Goal: Task Accomplishment & Management: Manage account settings

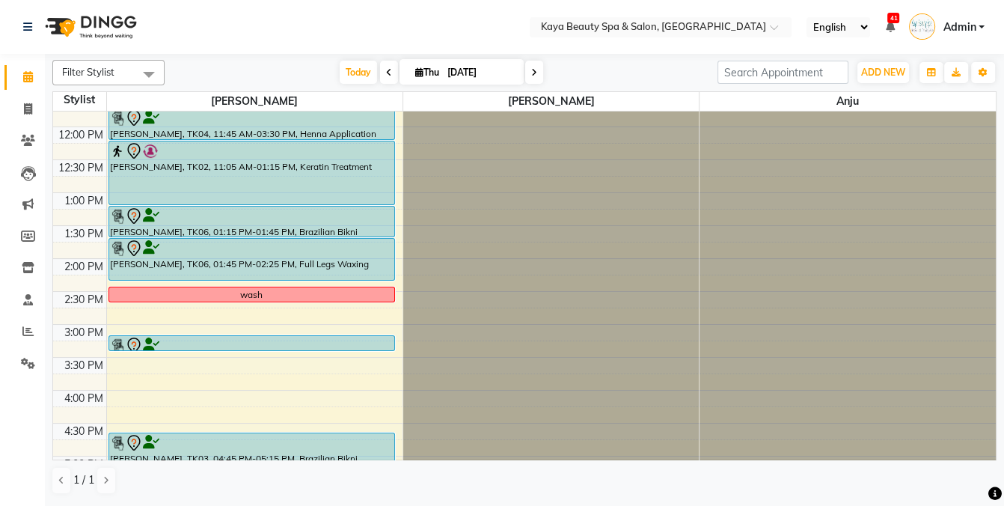
scroll to position [188, 0]
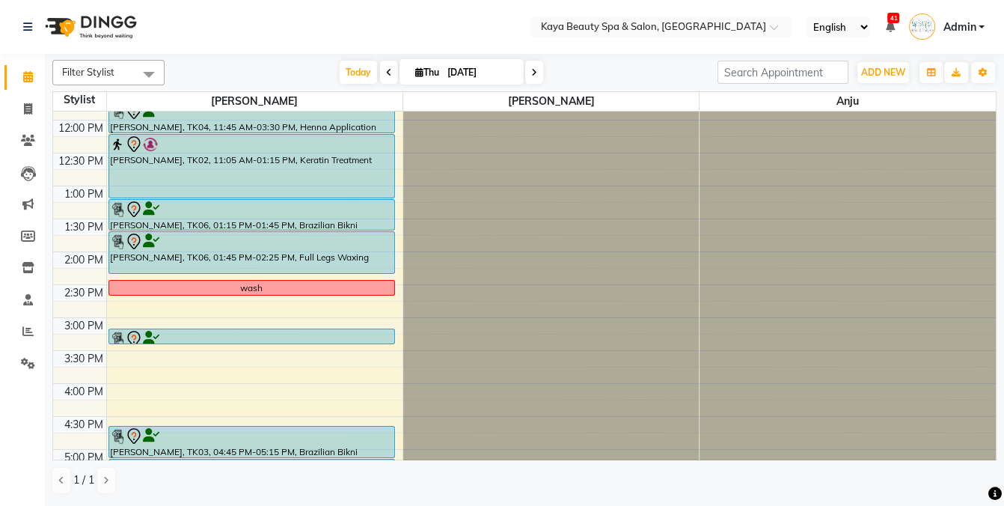
click at [531, 72] on icon at bounding box center [534, 72] width 6 height 9
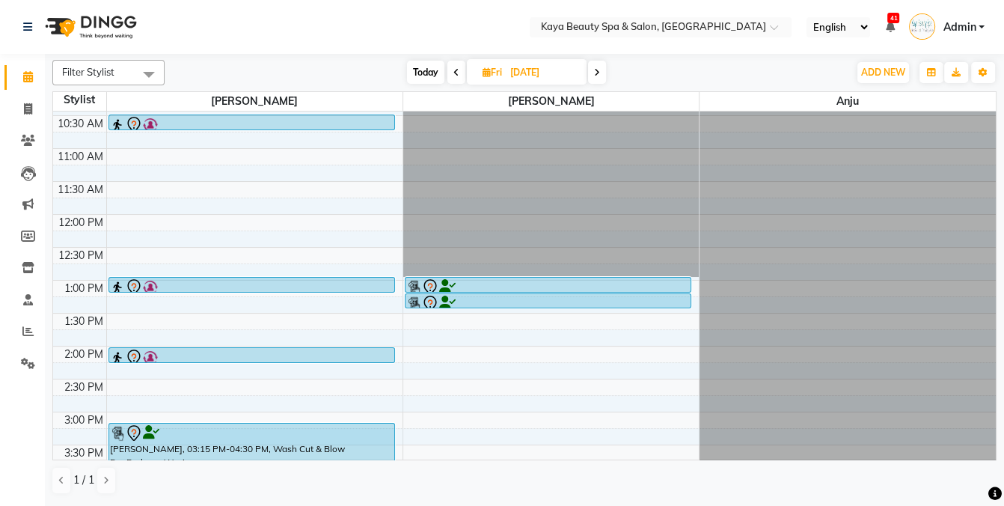
scroll to position [84, 0]
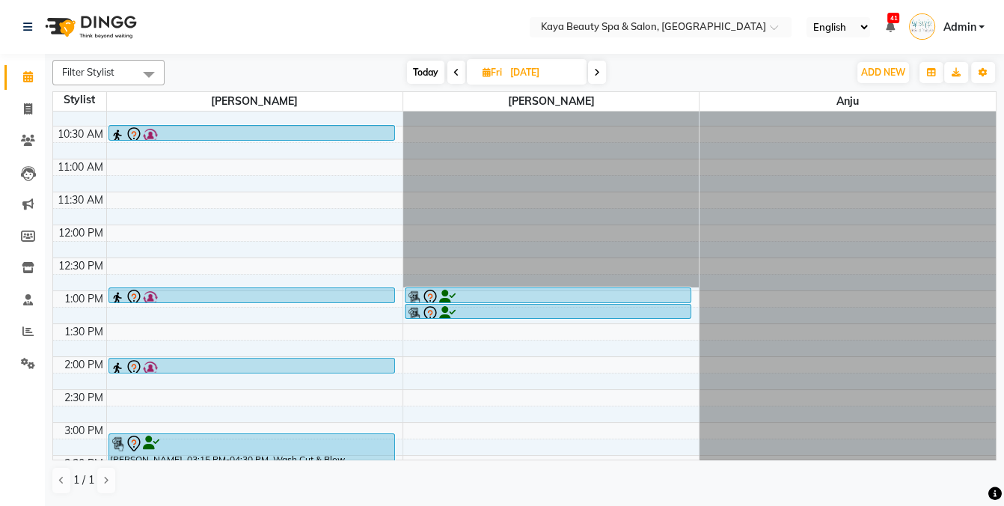
click at [423, 73] on span "Today" at bounding box center [425, 72] width 37 height 23
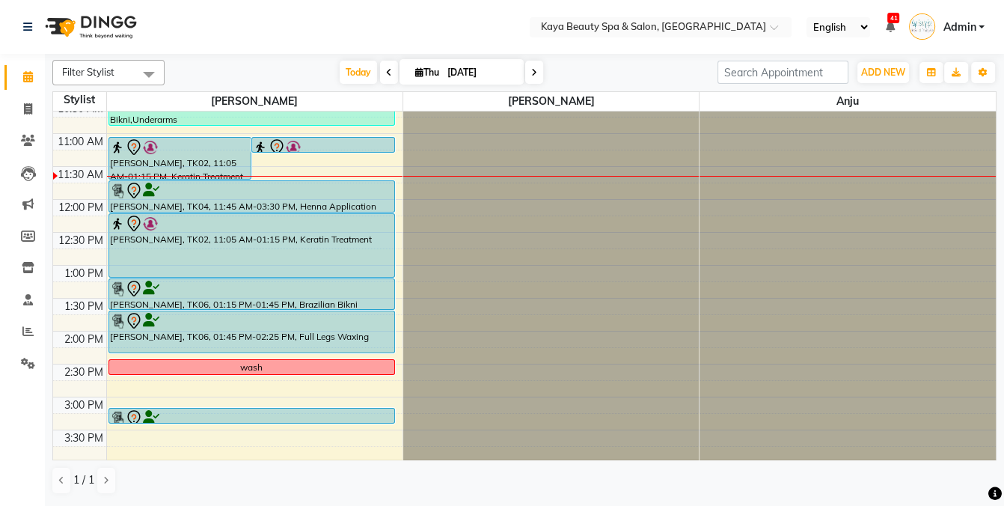
scroll to position [255, 0]
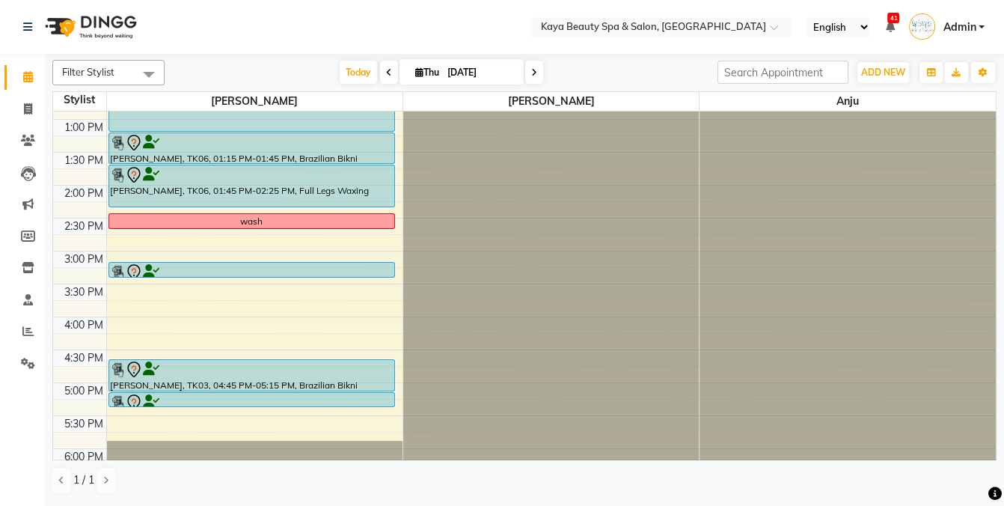
click at [531, 74] on icon at bounding box center [534, 72] width 6 height 9
type input "[DATE]"
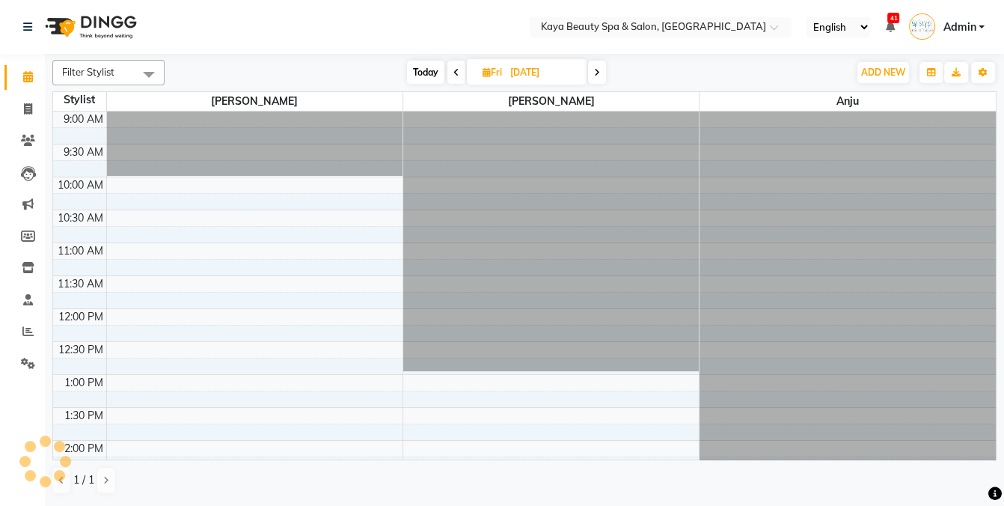
scroll to position [130, 0]
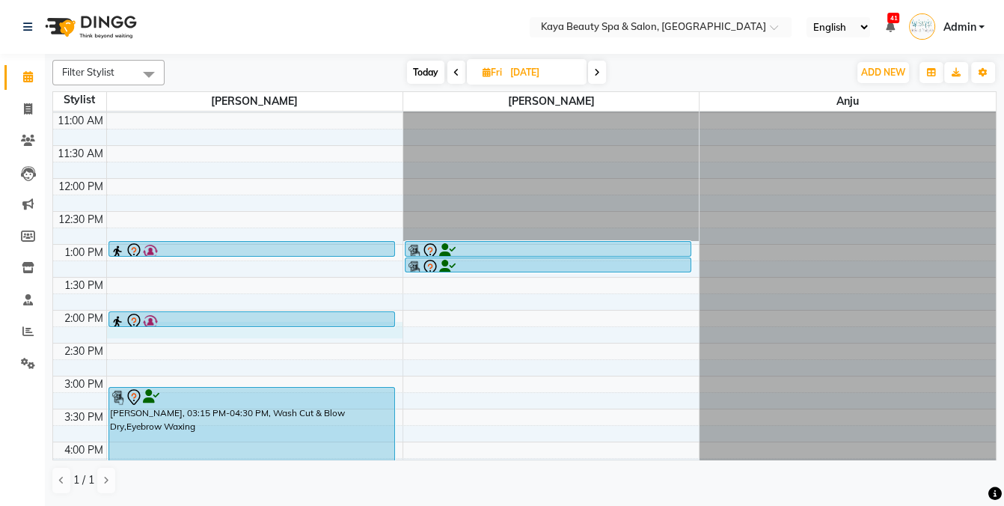
click at [134, 332] on div "9:00 AM 9:30 AM 10:00 AM 10:30 AM 11:00 AM 11:30 AM 12:00 PM 12:30 PM 1:00 PM 1…" at bounding box center [524, 309] width 942 height 657
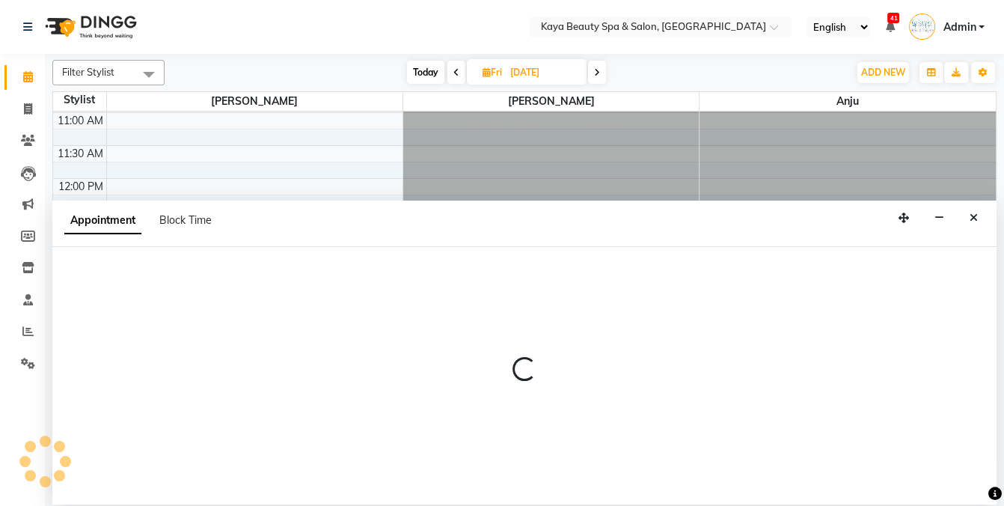
select select "19099"
select select "tentative"
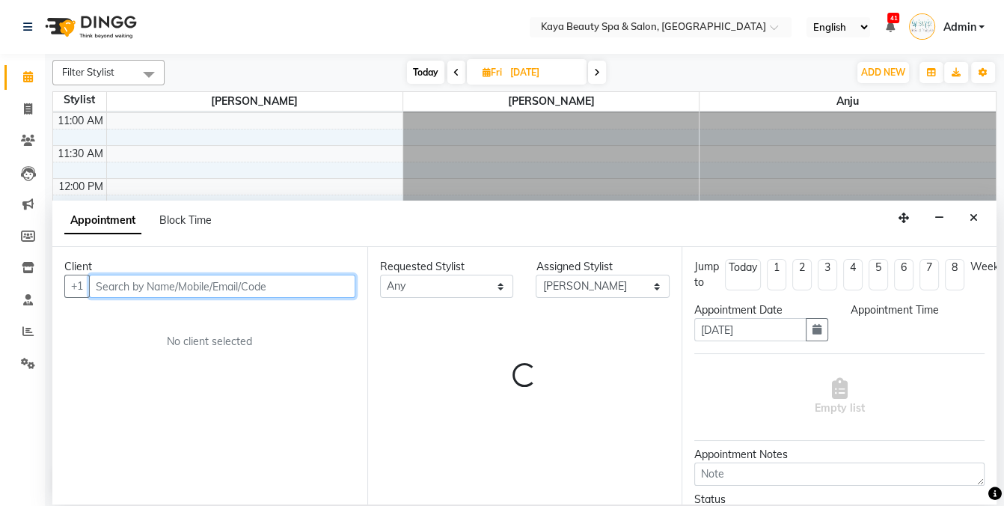
select select "855"
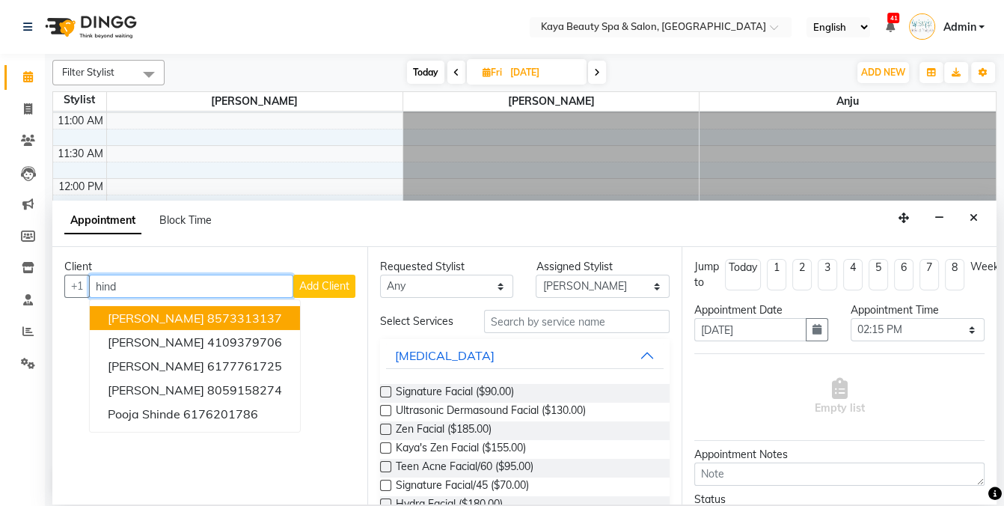
click at [207, 313] on ngb-highlight "8573313137" at bounding box center [244, 317] width 75 height 15
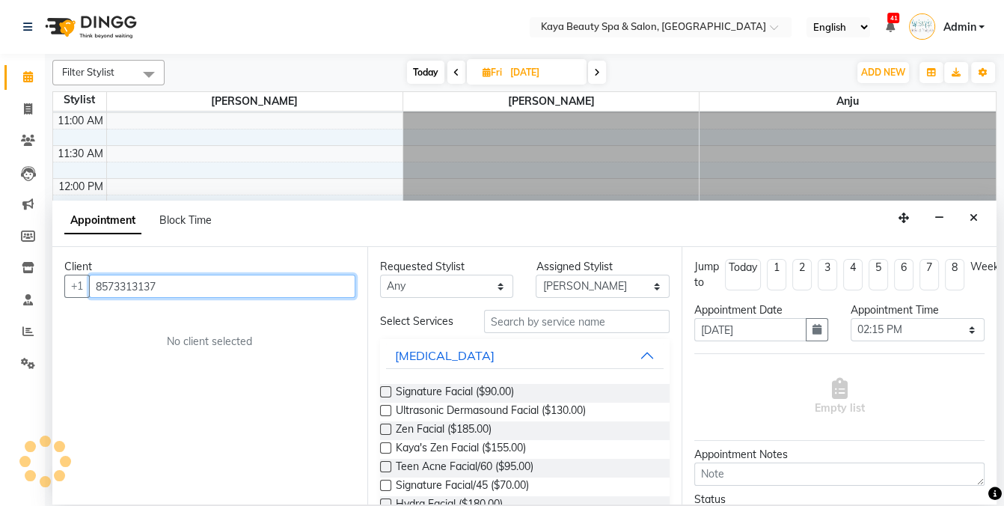
type input "8573313137"
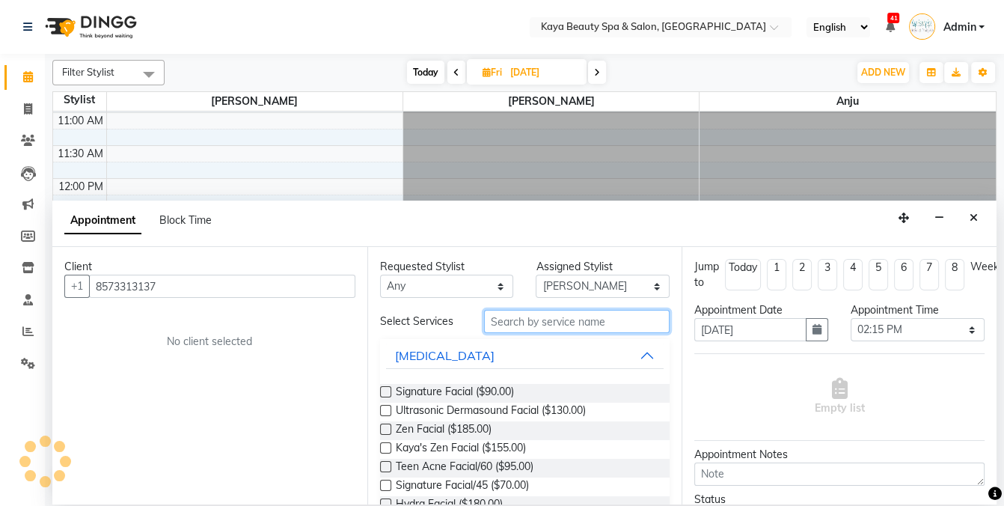
click at [509, 315] on input "text" at bounding box center [576, 321] width 185 height 23
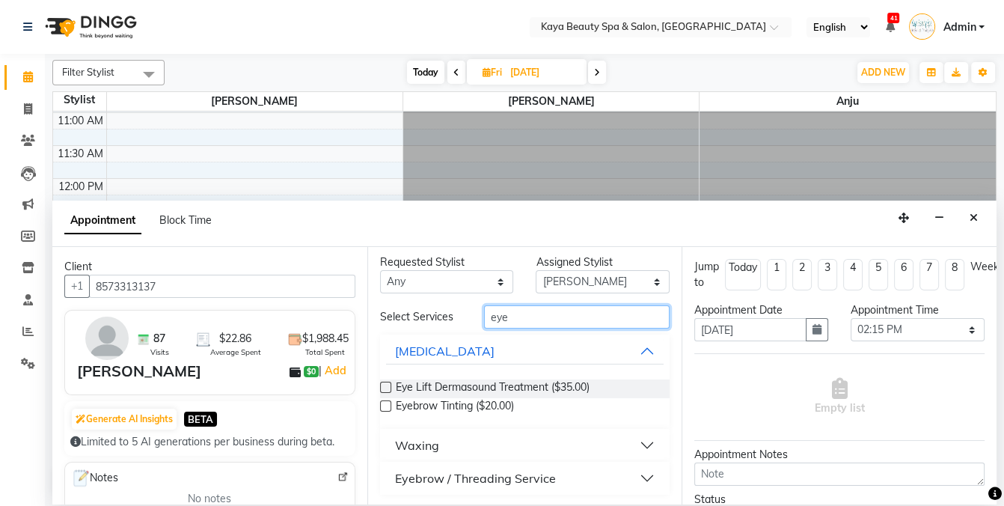
scroll to position [7, 0]
type input "eye"
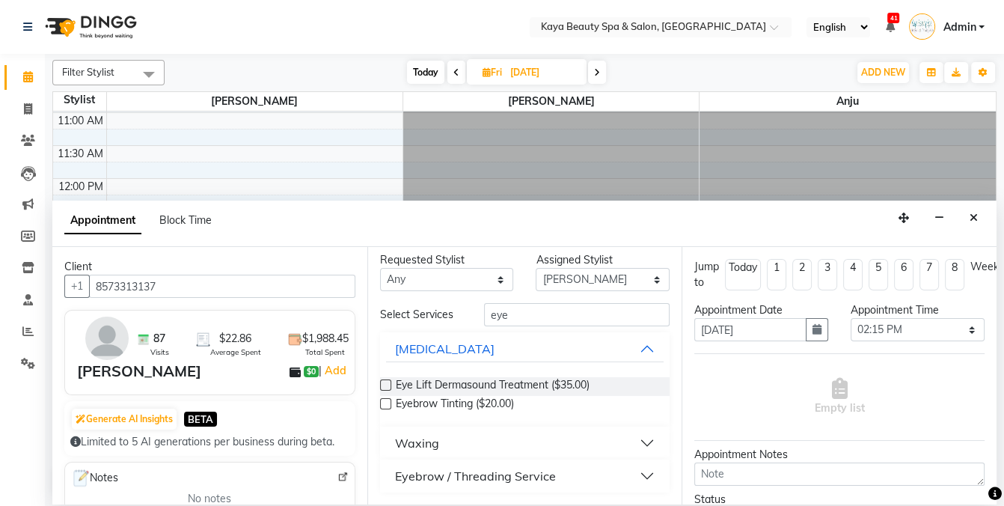
click at [507, 475] on div "Eyebrow / Threading Service" at bounding box center [475, 476] width 161 height 18
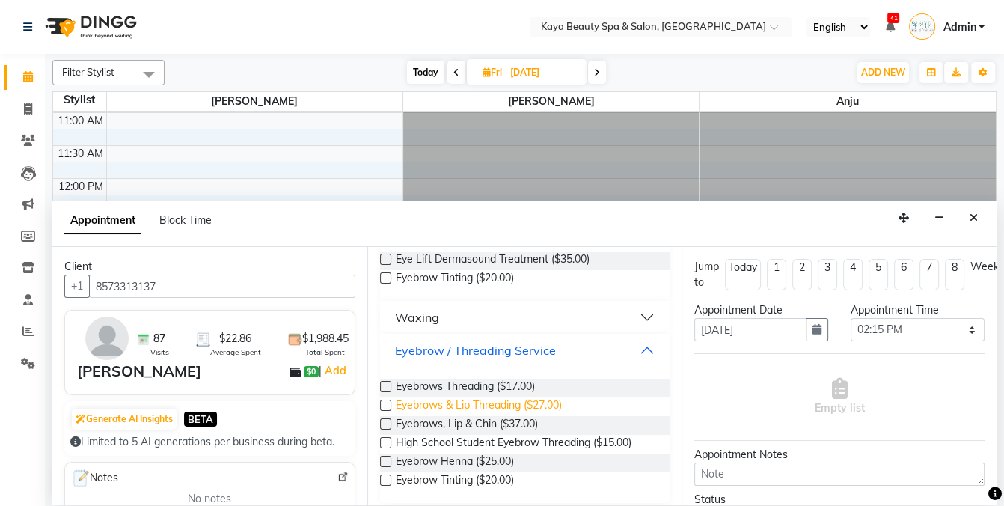
scroll to position [142, 0]
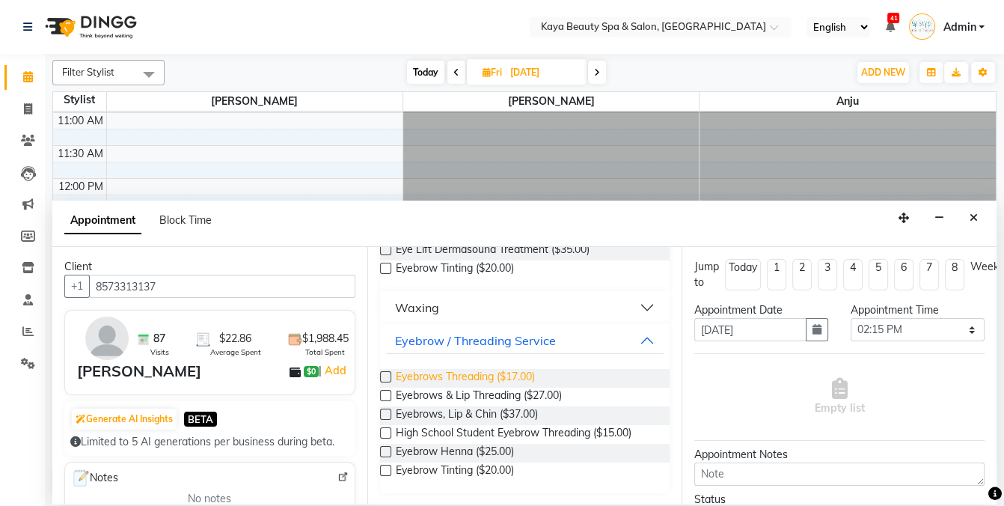
click at [464, 378] on span "Eyebrows Threading ($17.00)" at bounding box center [465, 378] width 139 height 19
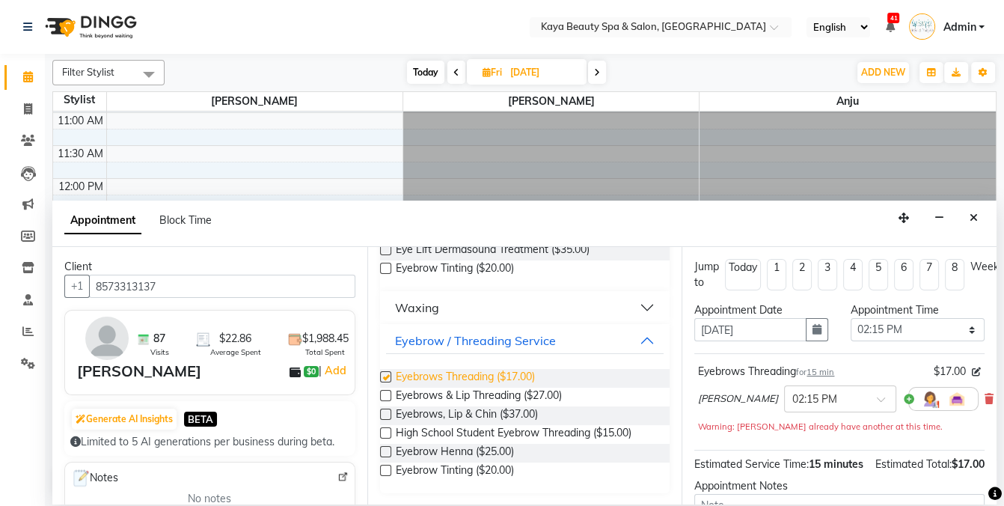
checkbox input "false"
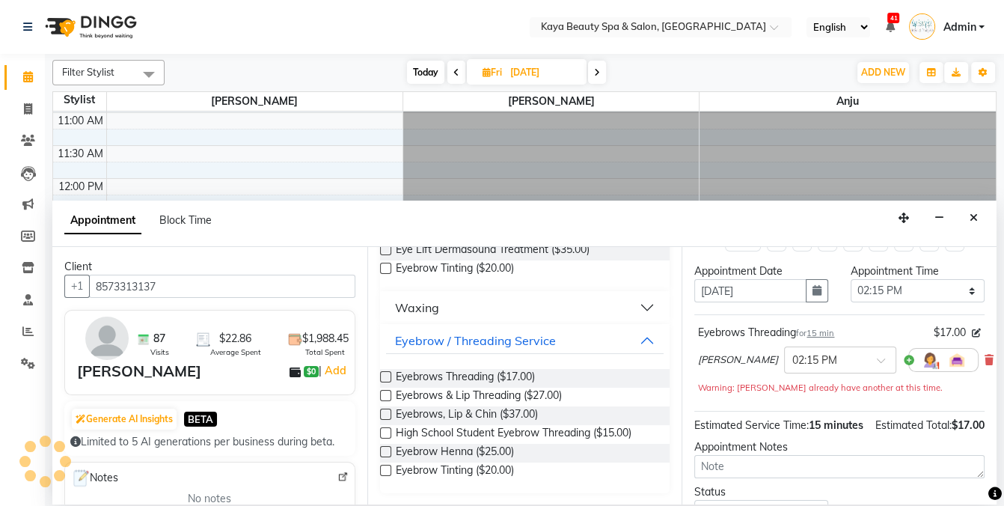
scroll to position [149, 0]
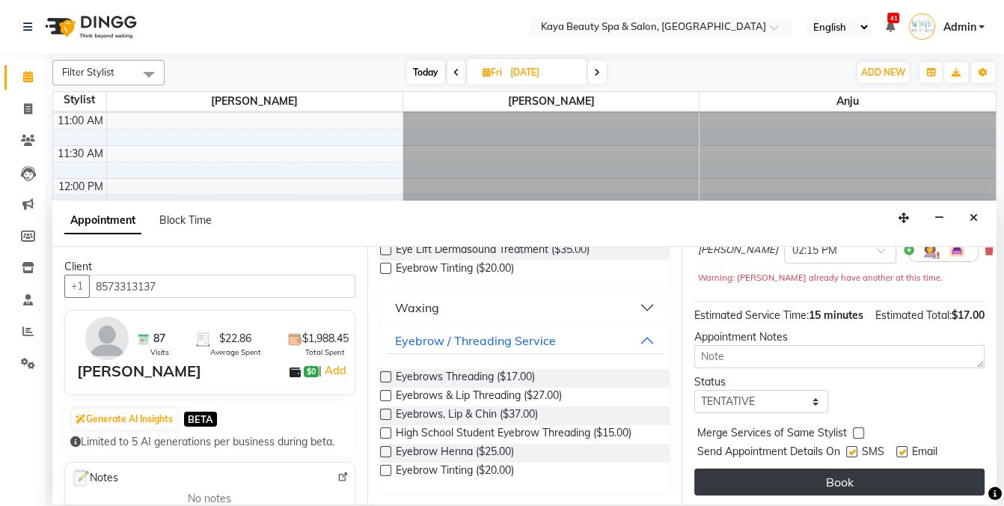
click at [843, 479] on button "Book" at bounding box center [839, 481] width 290 height 27
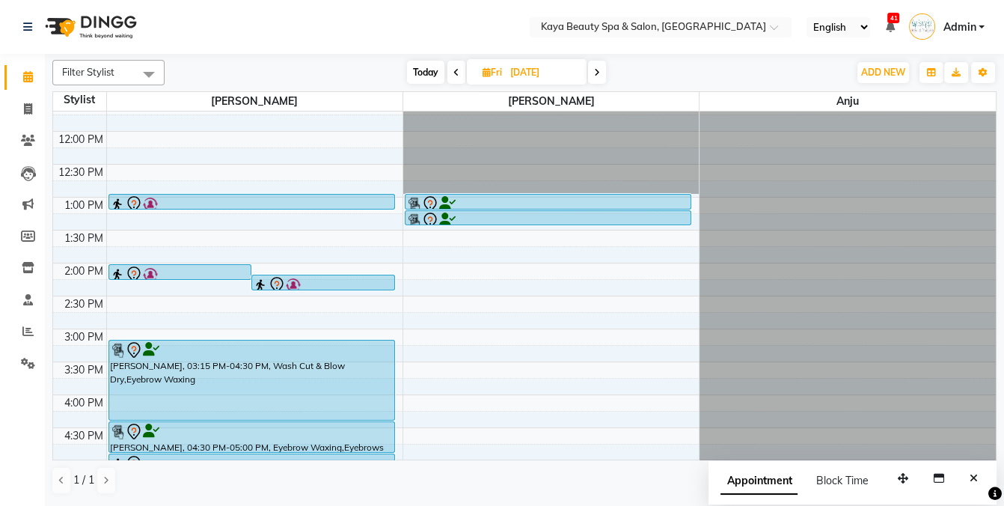
scroll to position [182, 0]
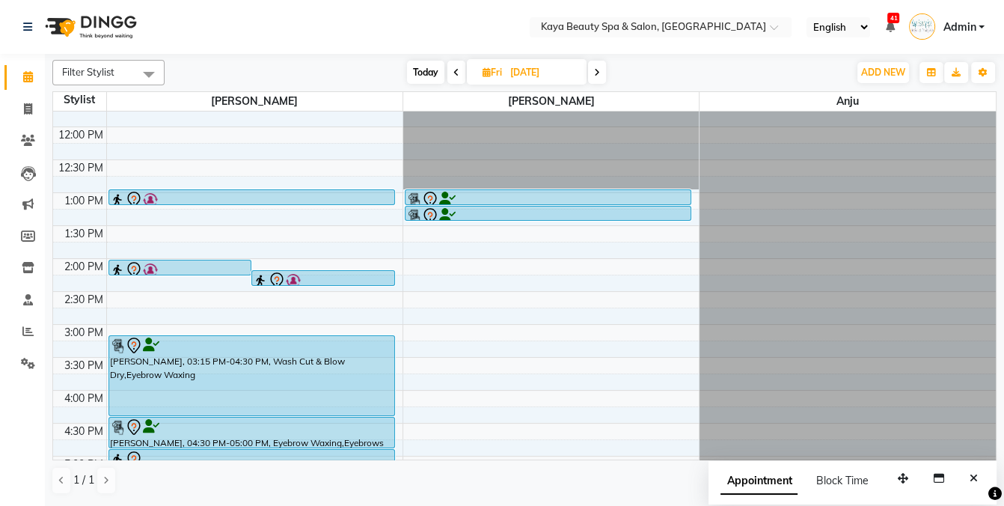
click at [420, 64] on span "Today" at bounding box center [425, 72] width 37 height 23
type input "[DATE]"
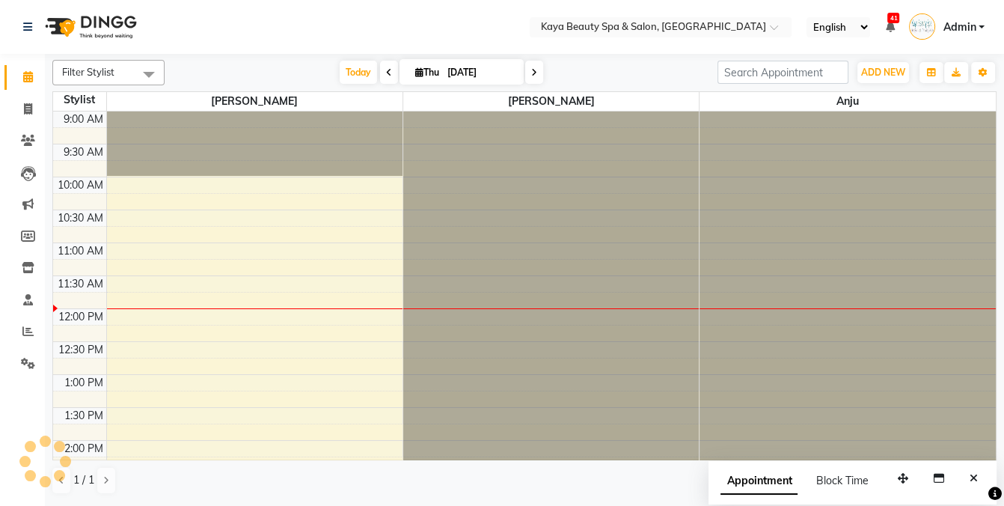
scroll to position [196, 0]
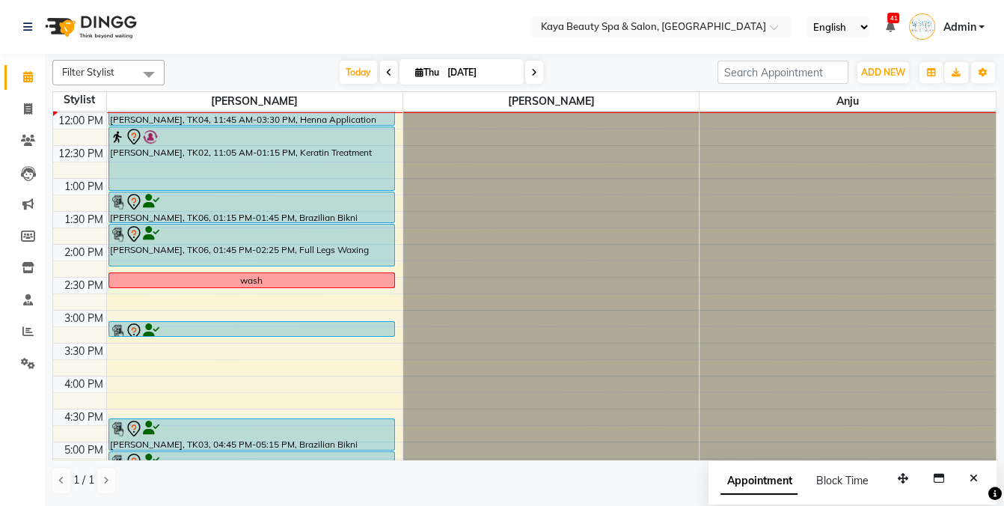
click at [197, 280] on div "wash" at bounding box center [251, 280] width 285 height 14
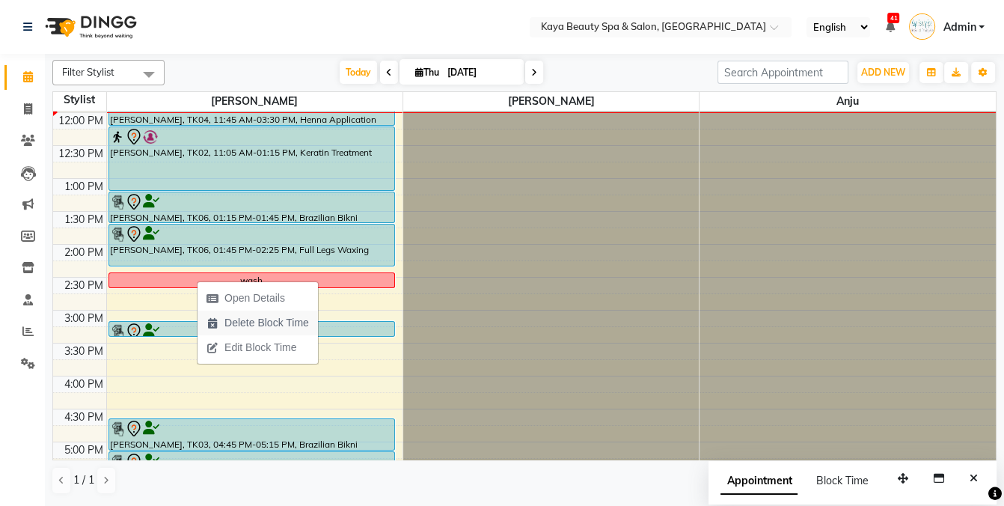
click at [232, 320] on span "Delete Block Time" at bounding box center [266, 323] width 85 height 16
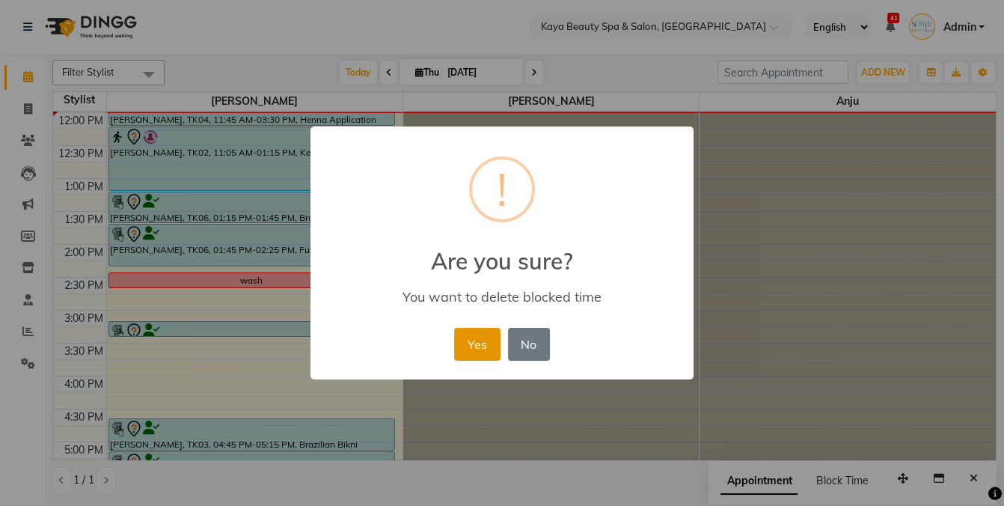
click at [481, 356] on button "Yes" at bounding box center [477, 344] width 46 height 33
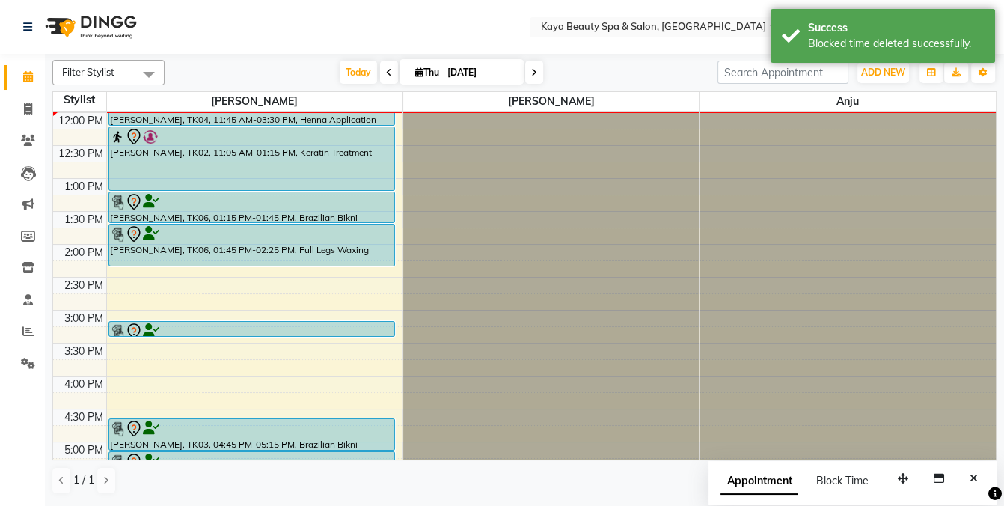
click at [133, 310] on div "9:00 AM 9:30 AM 10:00 AM 10:30 AM 11:00 AM 11:30 AM 12:00 PM 12:30 PM 1:00 PM 1…" at bounding box center [524, 243] width 942 height 657
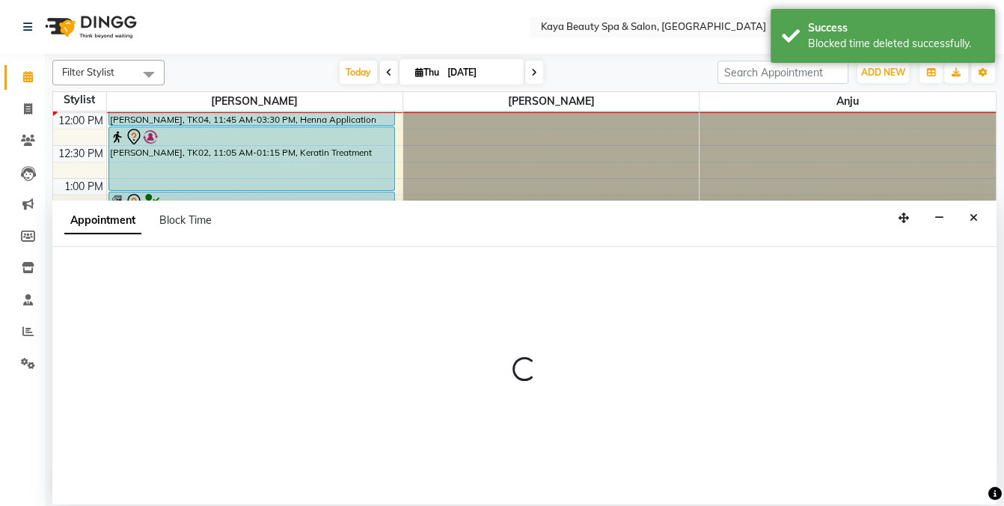
select select "19099"
select select "tentative"
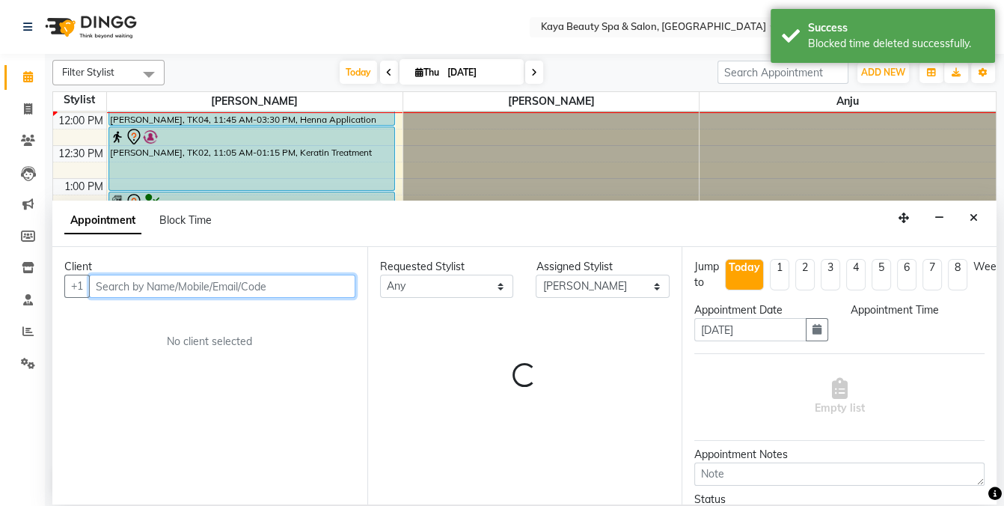
select select "900"
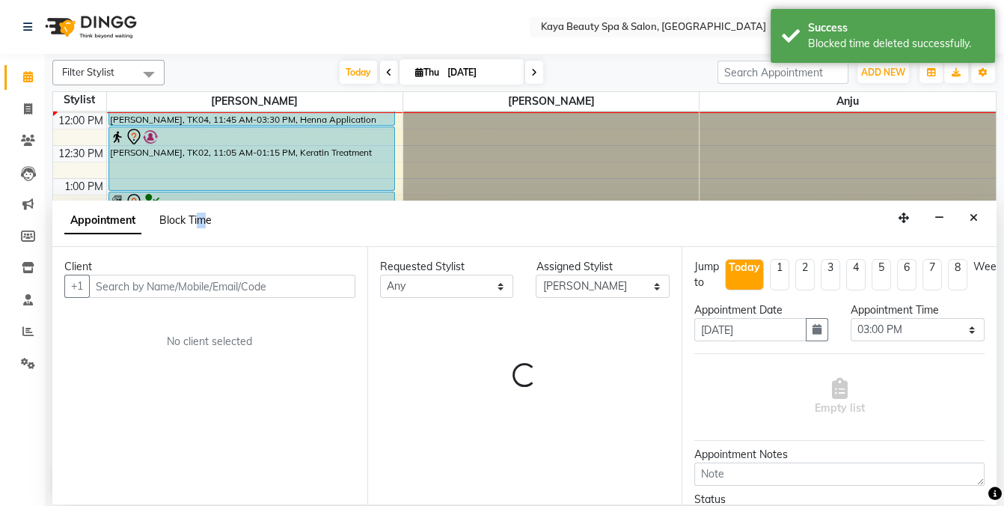
click at [202, 227] on div "Appointment Block Time" at bounding box center [146, 223] width 165 height 34
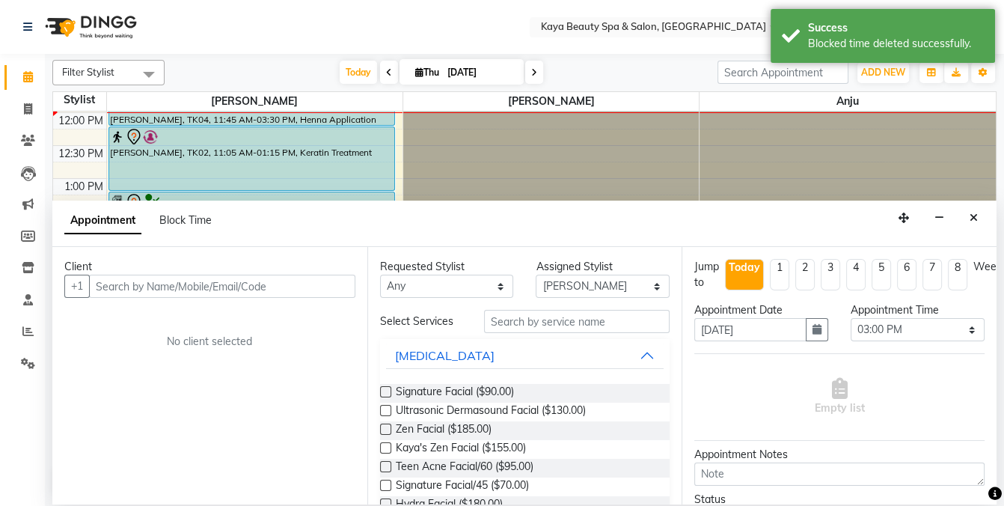
click at [280, 221] on div "Appointment Block Time" at bounding box center [524, 223] width 944 height 46
click at [182, 221] on span "Block Time" at bounding box center [185, 219] width 52 height 13
select select "19099"
select select "900"
select select "915"
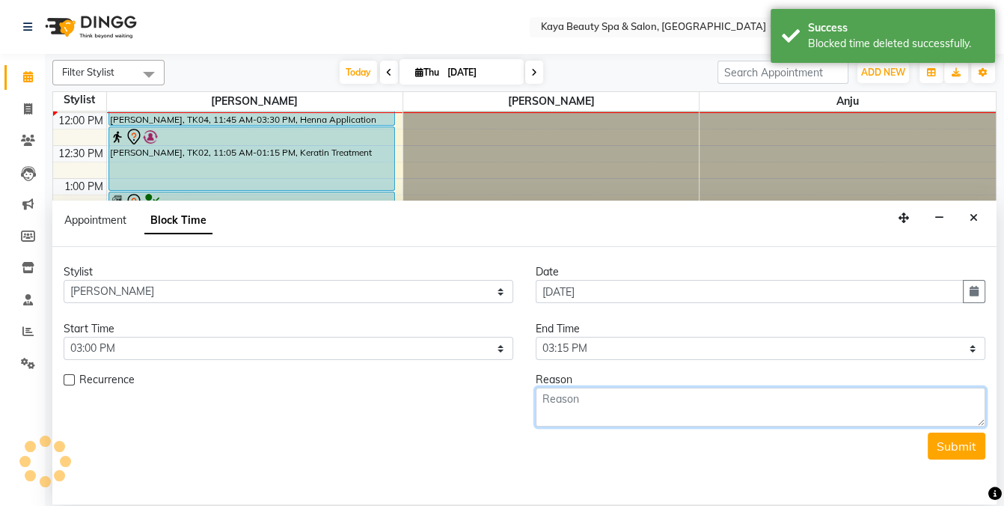
click at [598, 404] on textarea at bounding box center [759, 406] width 449 height 39
type textarea "00"
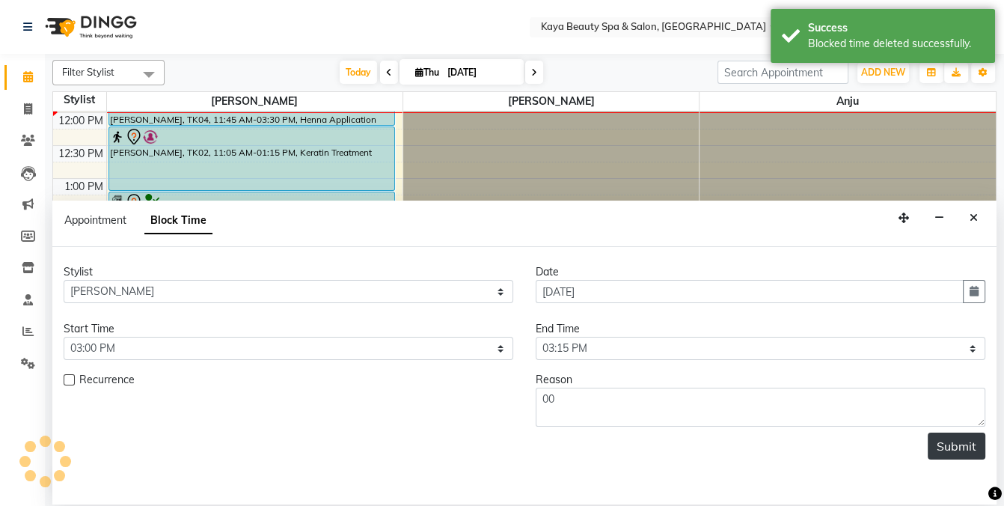
click at [936, 441] on button "Submit" at bounding box center [956, 445] width 58 height 27
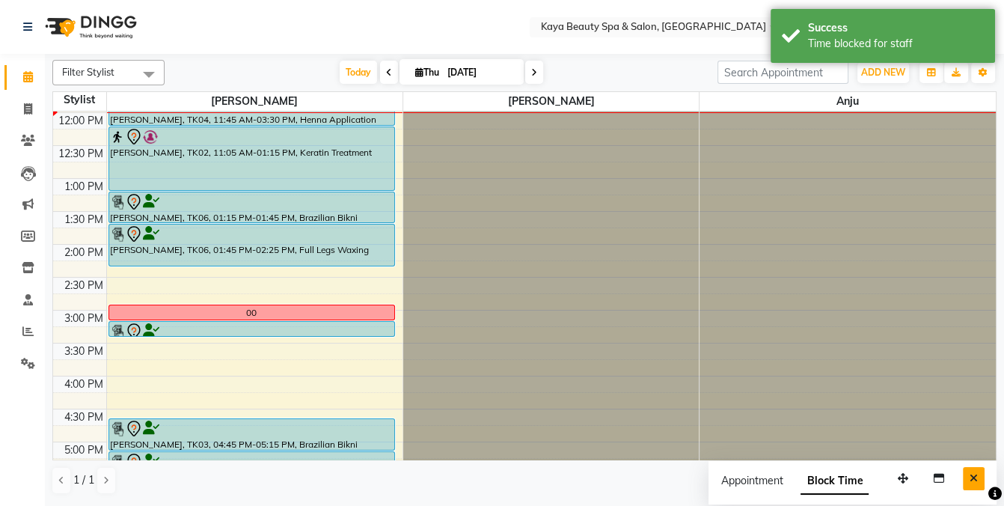
click at [971, 479] on icon "Close" at bounding box center [973, 478] width 8 height 10
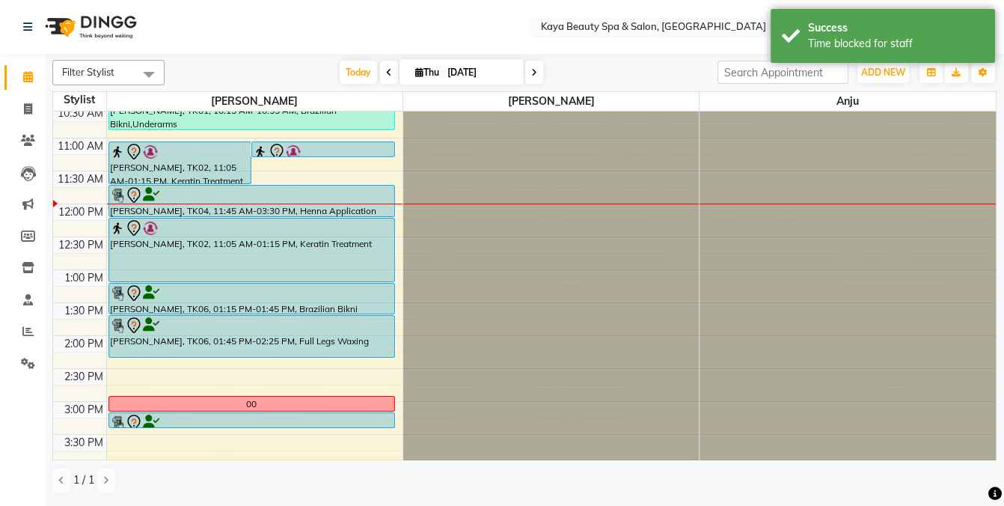
scroll to position [99, 0]
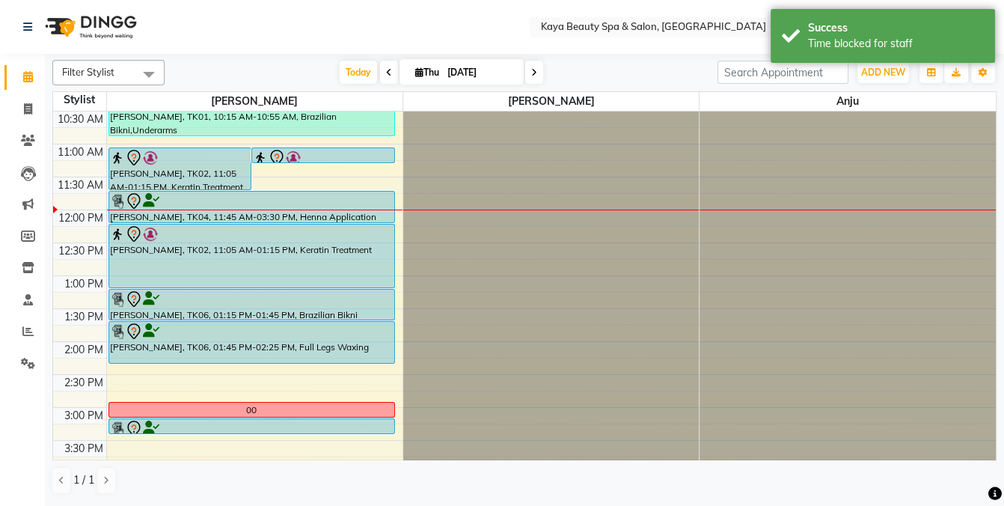
click at [168, 203] on div at bounding box center [251, 201] width 283 height 18
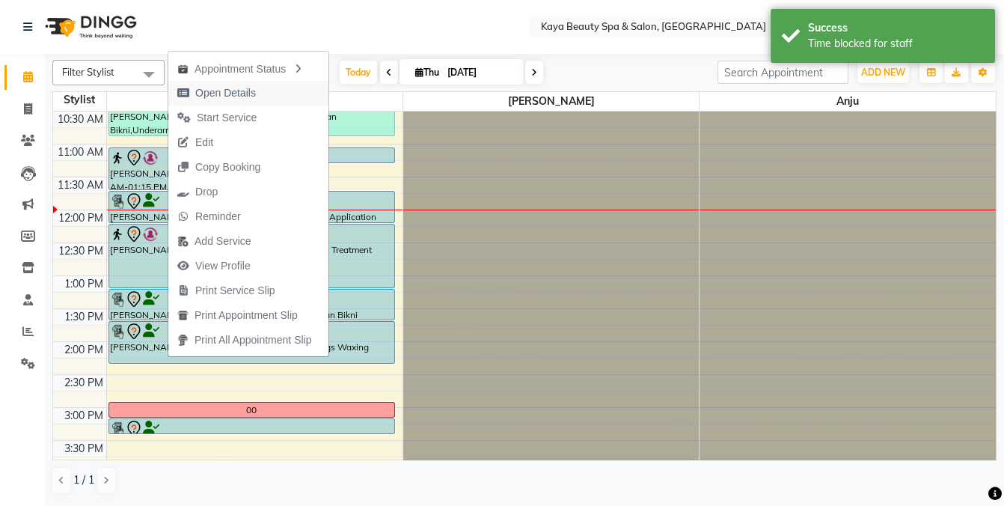
click at [228, 91] on span "Open Details" at bounding box center [225, 93] width 61 height 16
select select "7"
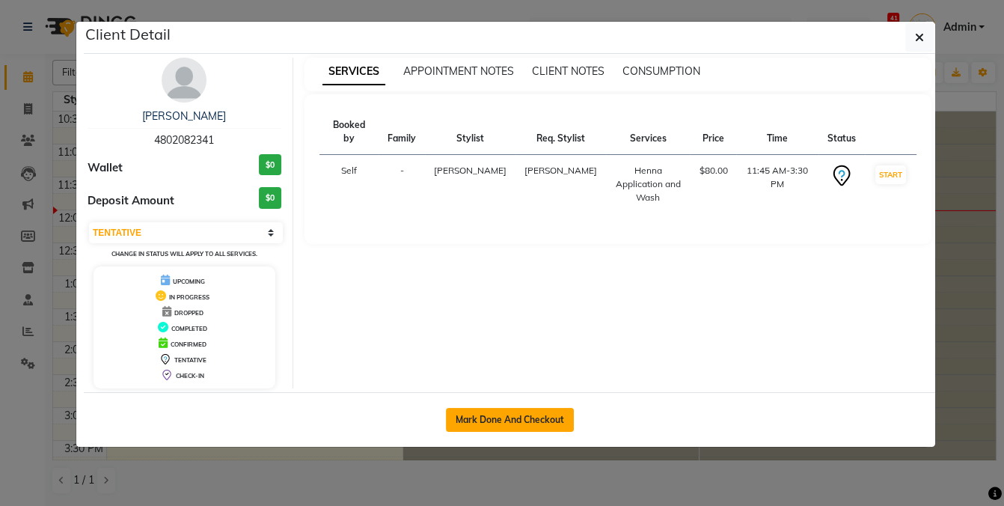
click at [545, 417] on button "Mark Done And Checkout" at bounding box center [510, 420] width 128 height 24
select select "service"
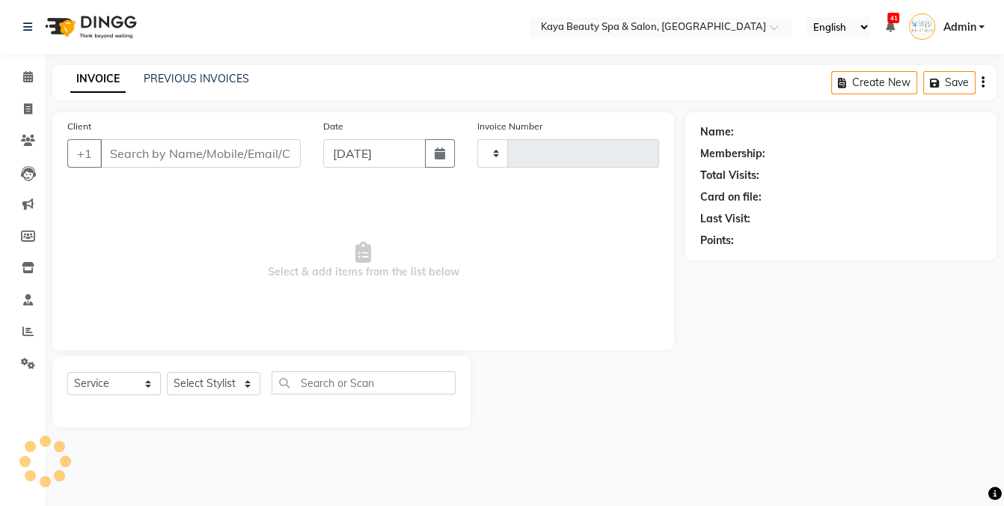
type input "1130"
select select "3896"
select select "19099"
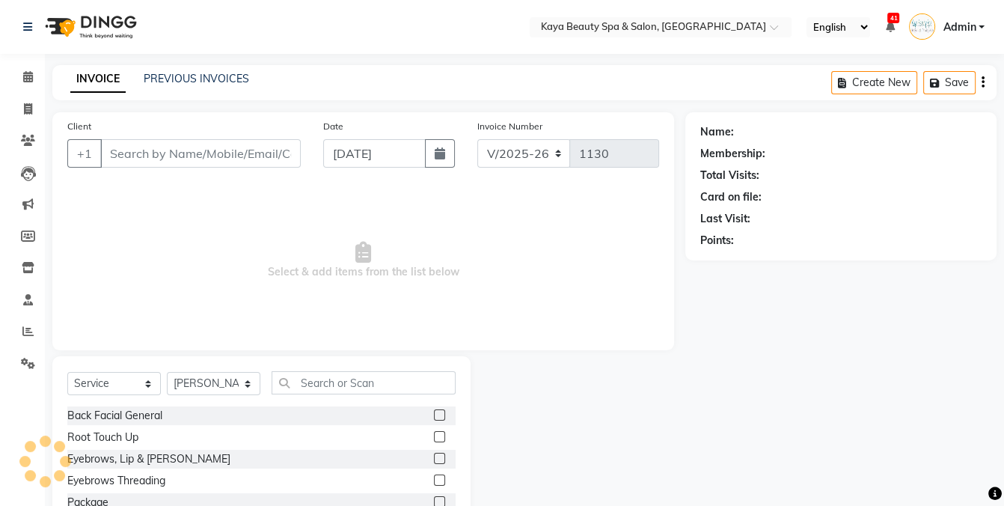
type input "4802082341"
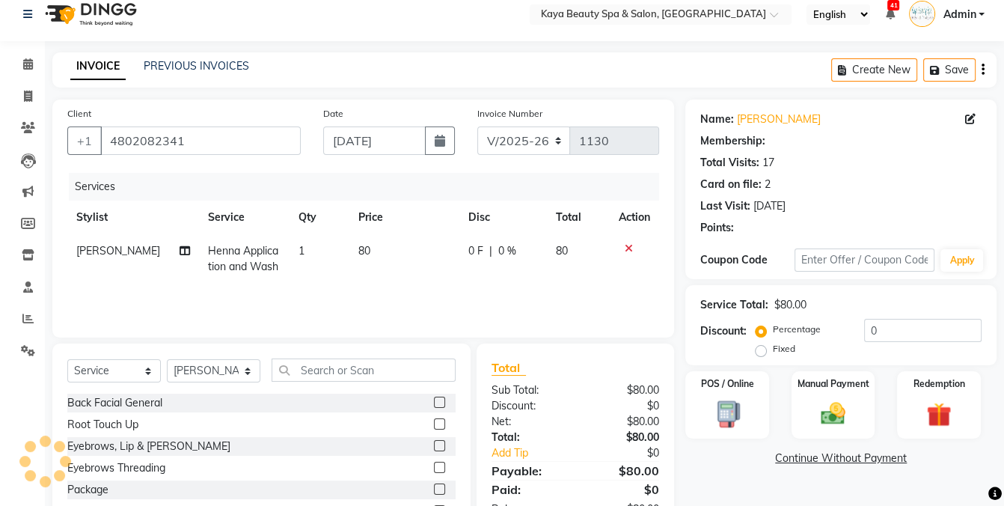
scroll to position [13, 0]
click at [717, 414] on div "Name: [PERSON_NAME] Membership: Total Visits: 17 Card on file: 2 Last Visit: [D…" at bounding box center [846, 331] width 322 height 464
select select "1: Object"
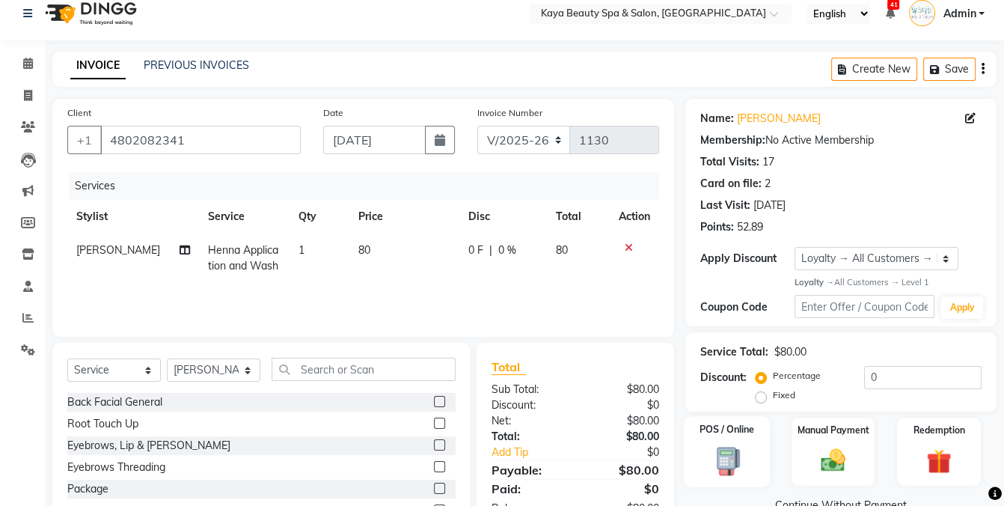
scroll to position [93, 0]
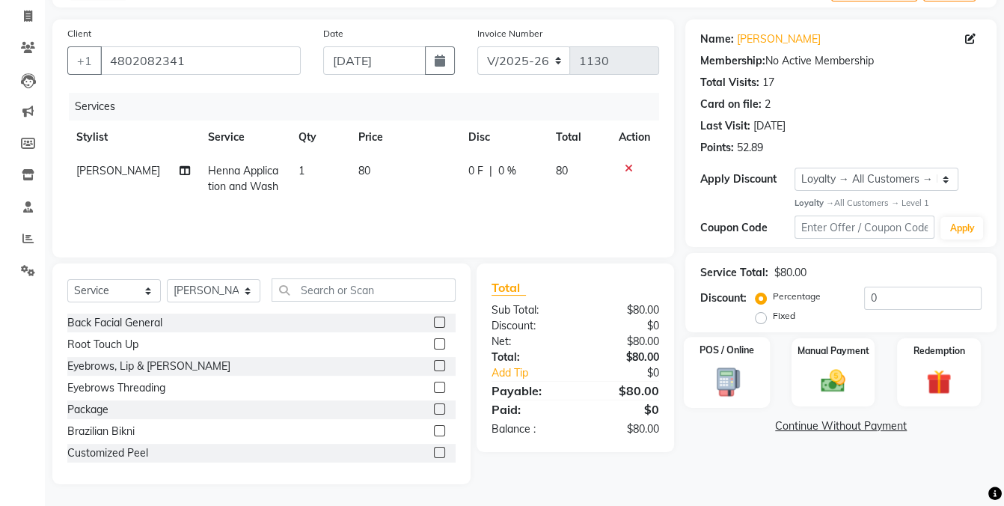
click at [733, 379] on img at bounding box center [727, 381] width 42 height 31
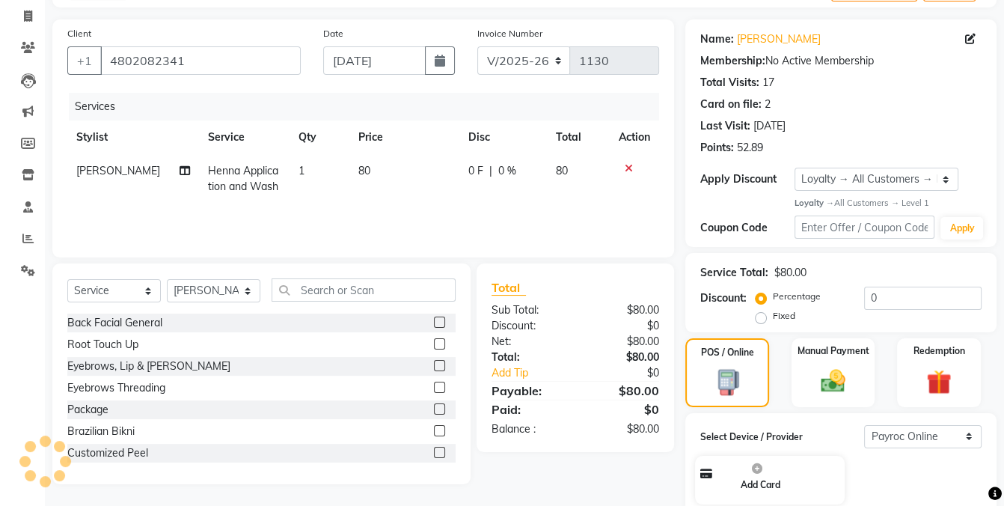
scroll to position [214, 0]
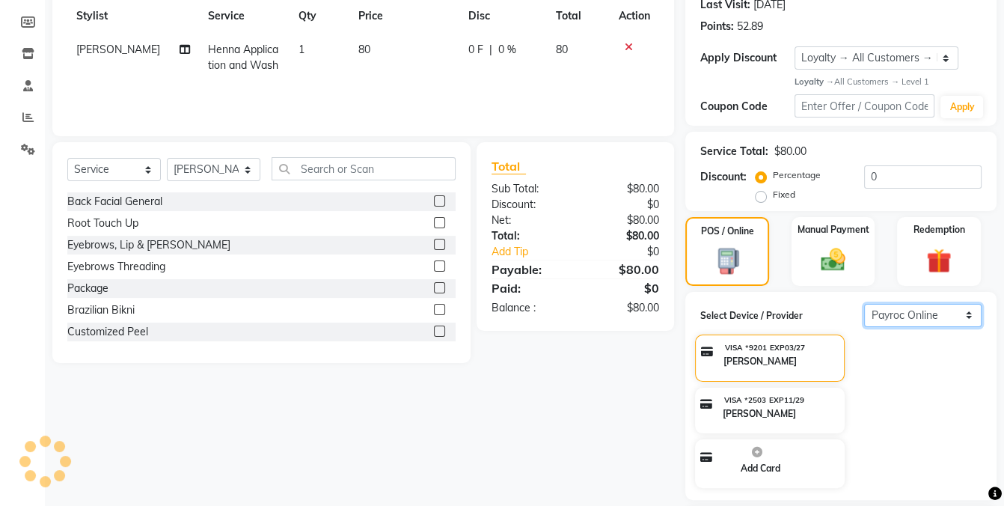
click at [916, 313] on select "Select Payroc Online Clover Mini New" at bounding box center [922, 315] width 117 height 23
select select "38"
click at [864, 327] on select "Select Payroc Online Clover Mini New" at bounding box center [922, 315] width 117 height 23
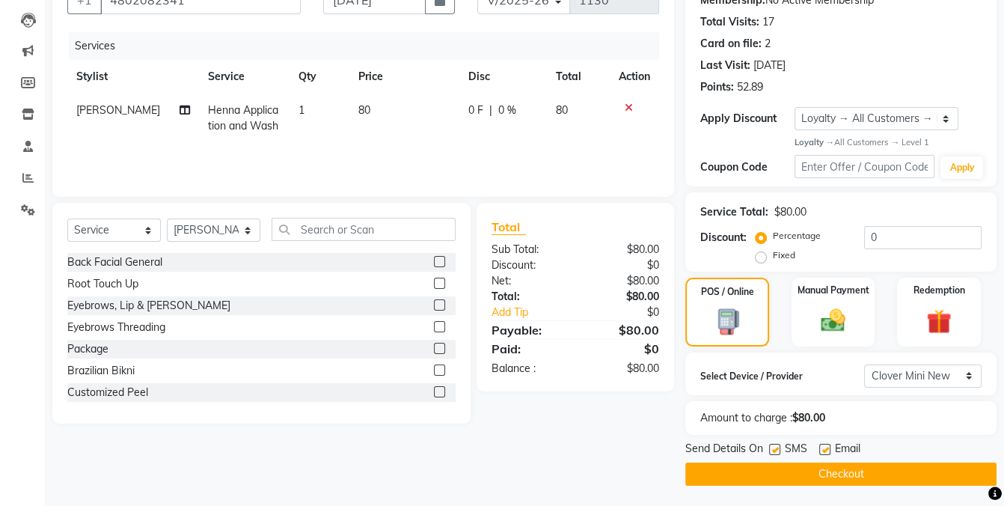
click at [771, 446] on label at bounding box center [774, 448] width 11 height 11
click at [771, 446] on input "checkbox" at bounding box center [774, 450] width 10 height 10
checkbox input "false"
click at [781, 470] on button "Checkout" at bounding box center [840, 473] width 311 height 23
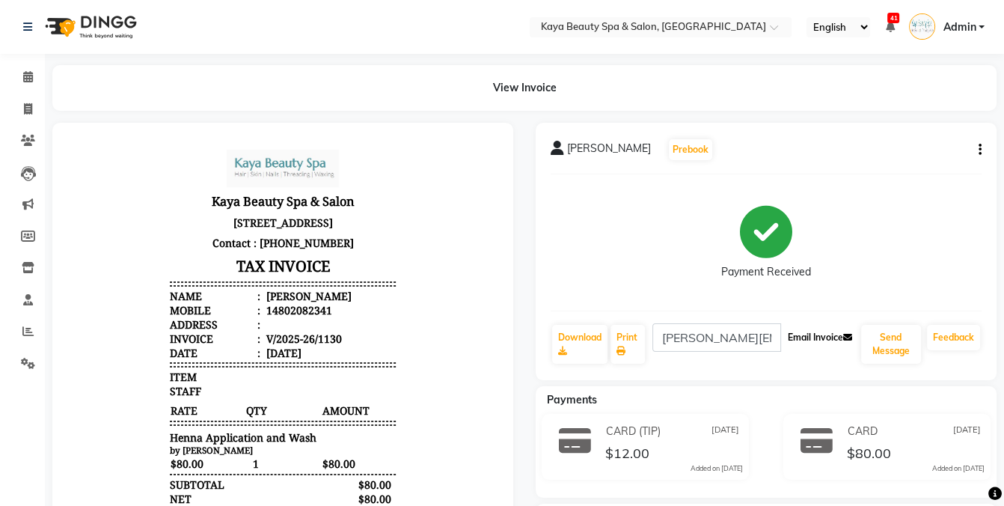
click at [790, 333] on button "Email Invoice" at bounding box center [819, 337] width 76 height 25
click at [24, 80] on icon at bounding box center [28, 76] width 10 height 11
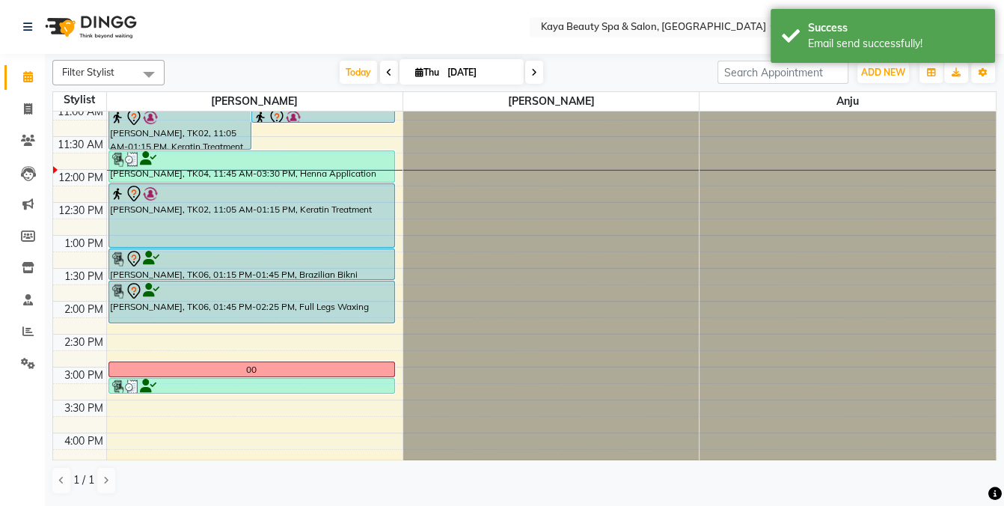
scroll to position [123, 0]
